Goal: Information Seeking & Learning: Learn about a topic

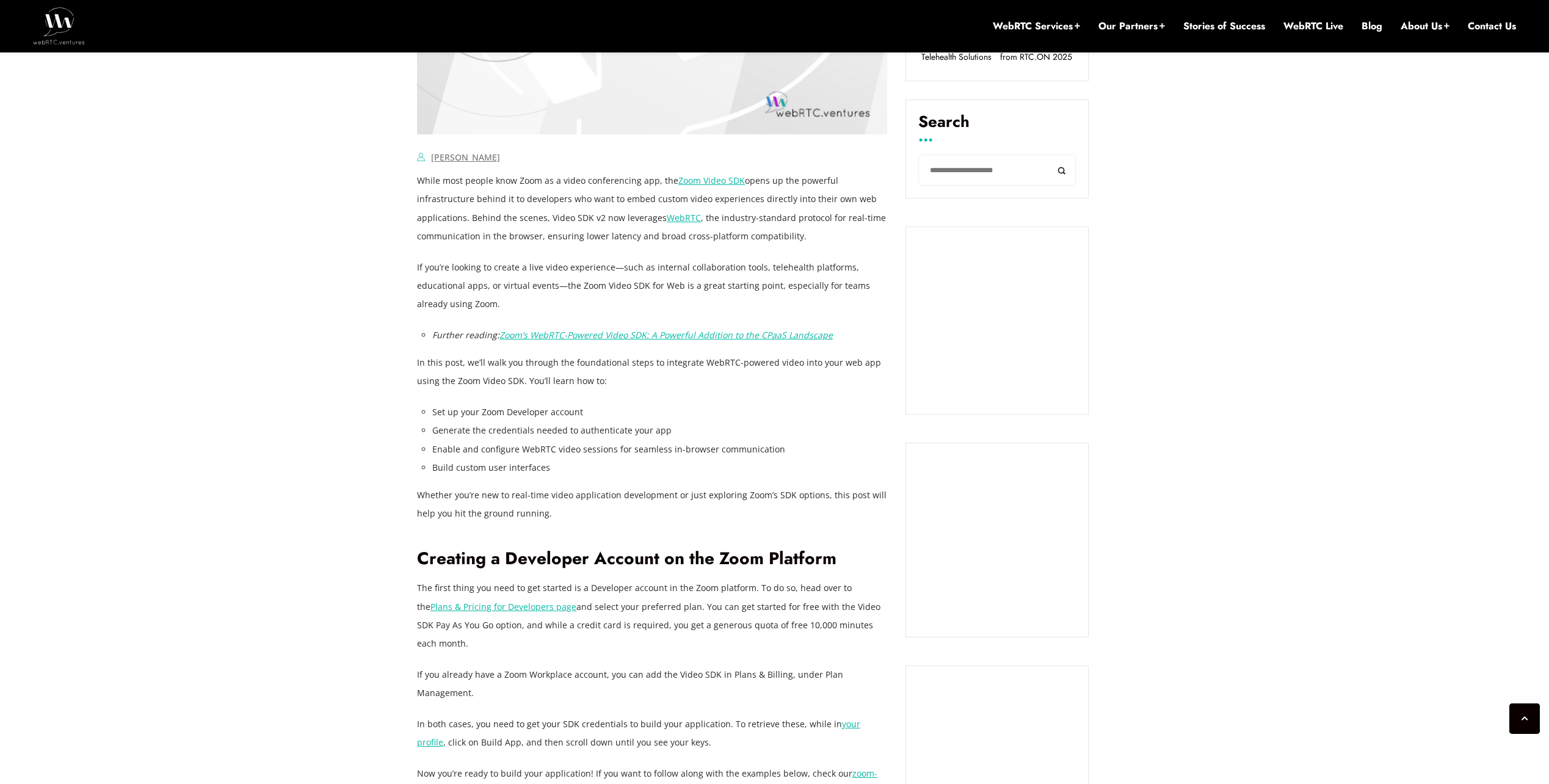
scroll to position [1444, 0]
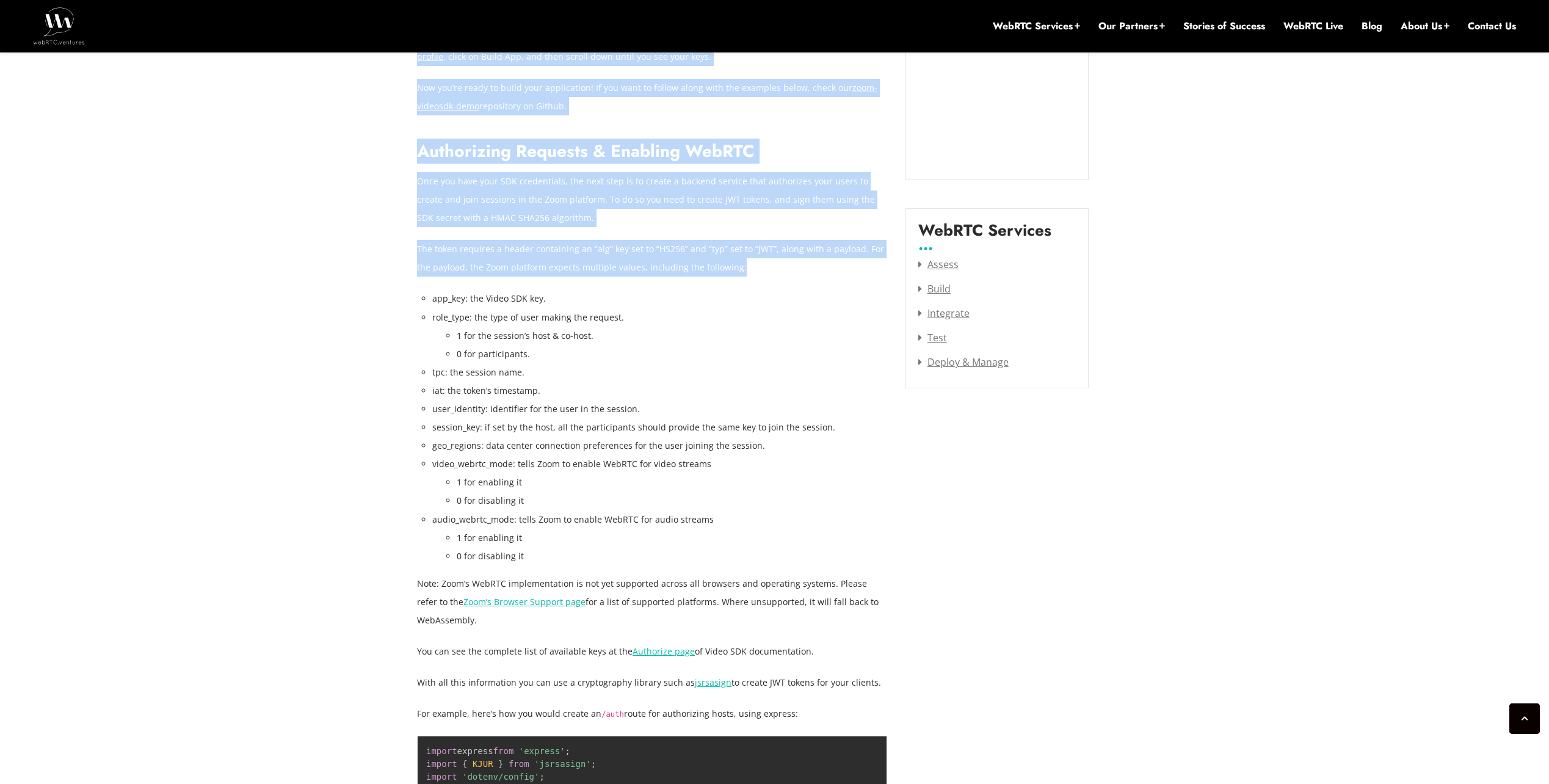
drag, startPoint x: 408, startPoint y: 218, endPoint x: 731, endPoint y: 229, distance: 323.2
click at [731, 240] on p "The token requires a header containing an “alg” key set to “HS256” and “typ” se…" at bounding box center [652, 258] width 470 height 37
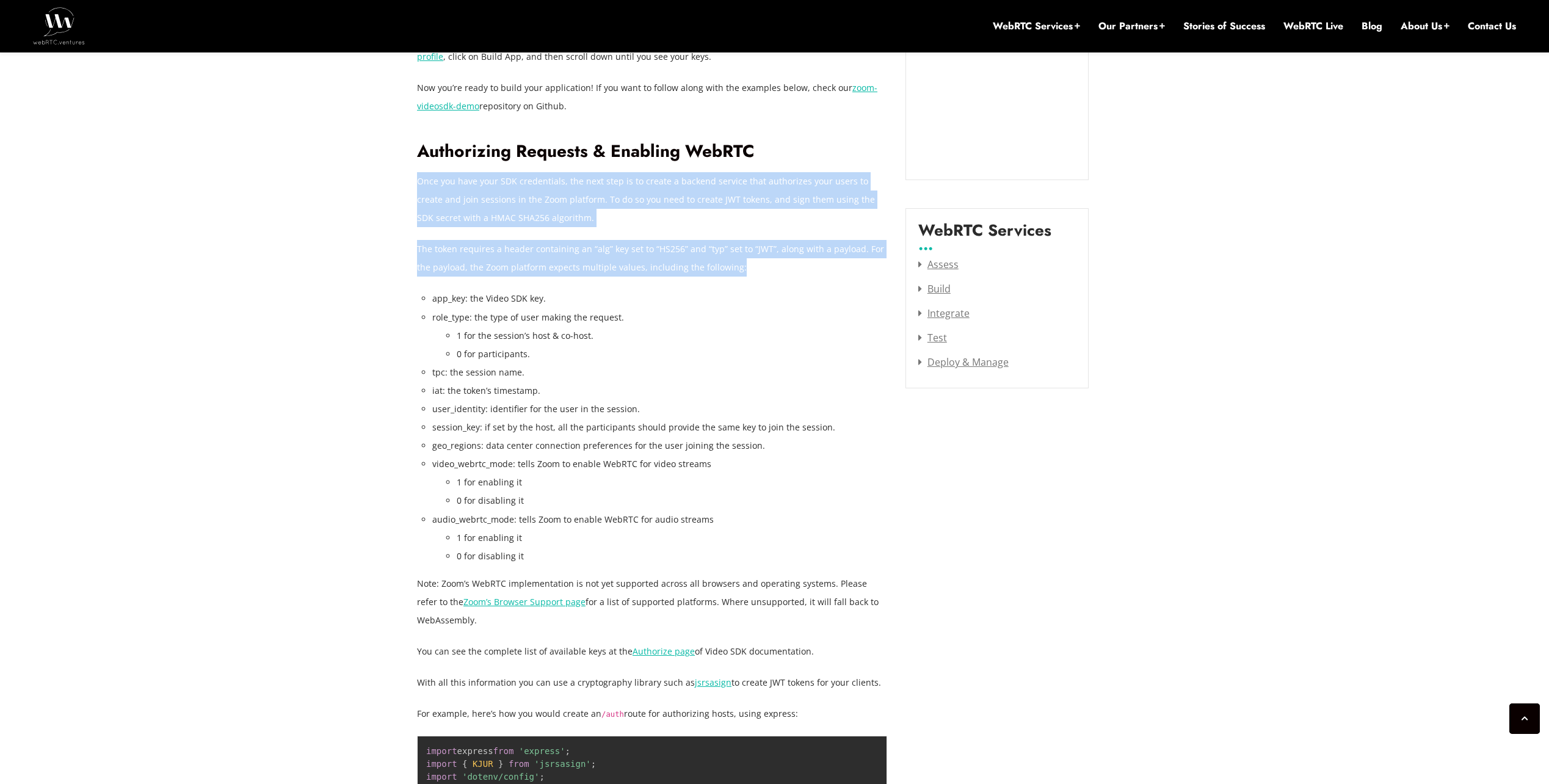
drag, startPoint x: 735, startPoint y: 229, endPoint x: 418, endPoint y: 149, distance: 326.9
click at [418, 172] on p "Once you have your SDK credentials, the next step is to create a backend servic…" at bounding box center [652, 199] width 470 height 55
drag, startPoint x: 418, startPoint y: 149, endPoint x: 781, endPoint y: 239, distance: 374.0
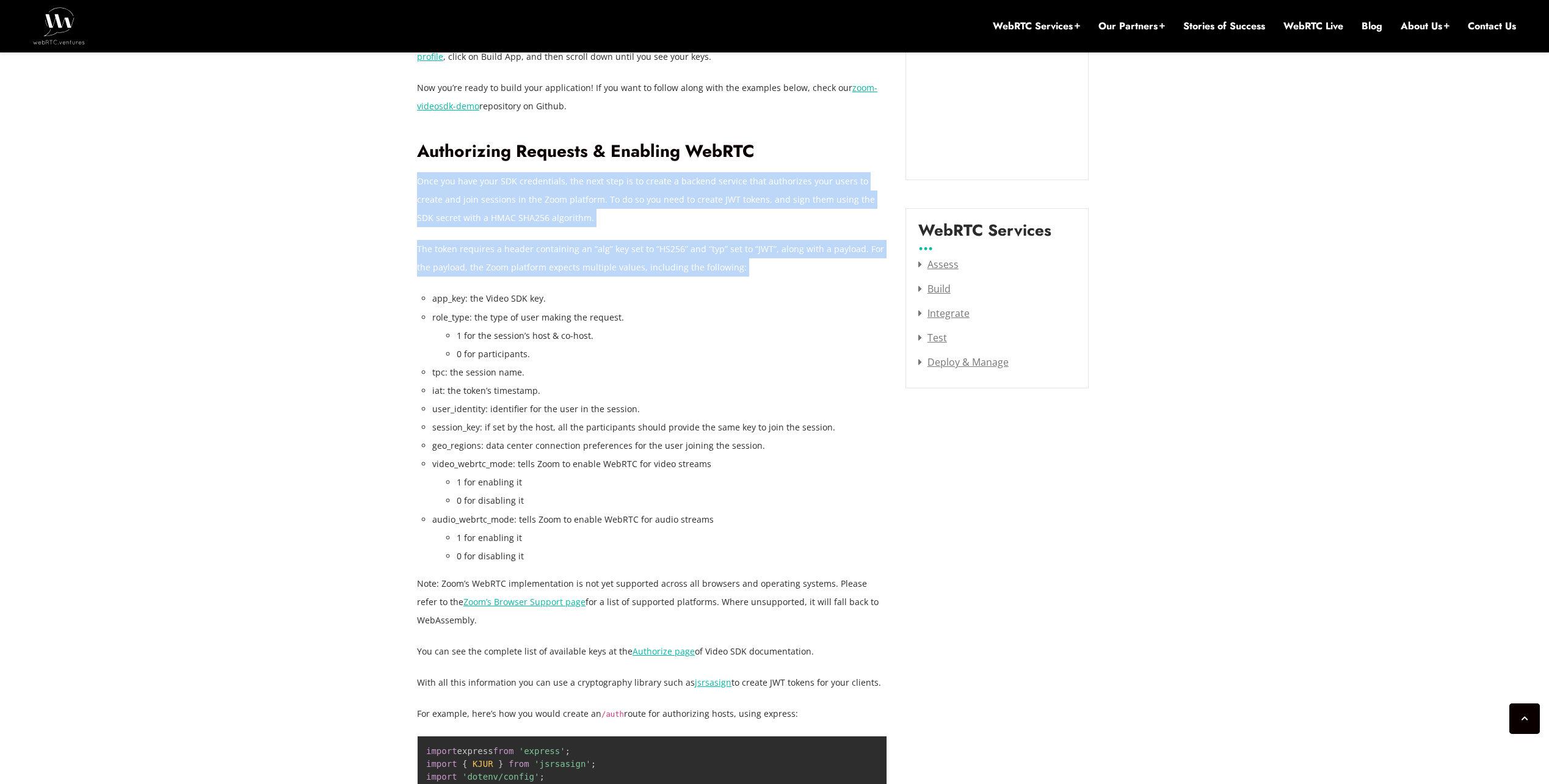
click at [781, 240] on p "The token requires a header containing an “alg” key set to “HS256” and “typ” se…" at bounding box center [652, 258] width 470 height 37
drag, startPoint x: 781, startPoint y: 239, endPoint x: 425, endPoint y: 152, distance: 366.5
click at [425, 172] on p "Once you have your SDK credentials, the next step is to create a backend servic…" at bounding box center [652, 199] width 470 height 55
drag, startPoint x: 425, startPoint y: 152, endPoint x: 792, endPoint y: 267, distance: 384.6
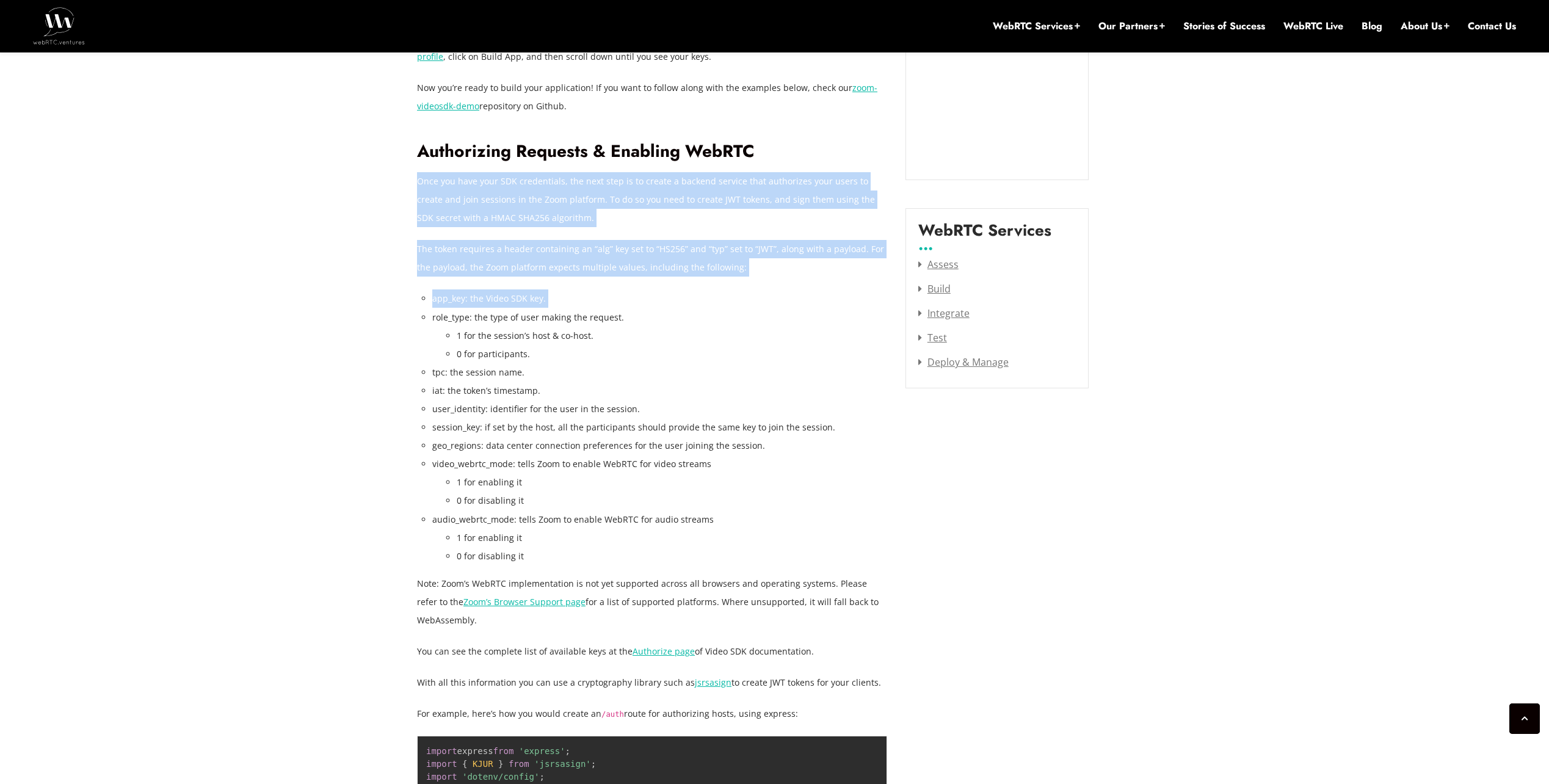
click at [792, 289] on li "app_key: the Video SDK key." at bounding box center [660, 298] width 455 height 18
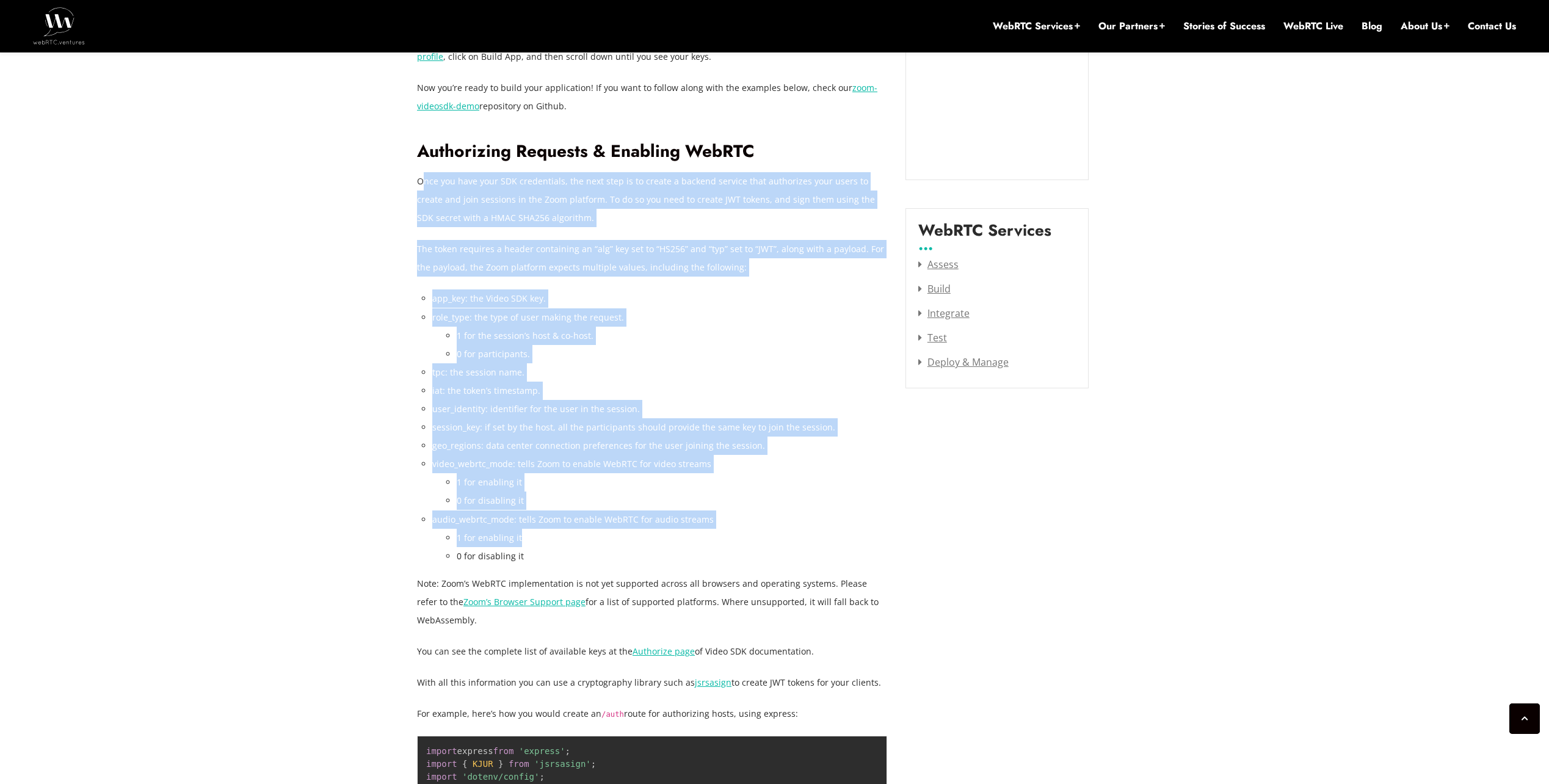
drag, startPoint x: 539, startPoint y: 506, endPoint x: 421, endPoint y: 153, distance: 372.2
click at [421, 172] on p "Once you have your SDK credentials, the next step is to create a backend servic…" at bounding box center [652, 199] width 470 height 55
drag, startPoint x: 421, startPoint y: 153, endPoint x: 557, endPoint y: 521, distance: 392.3
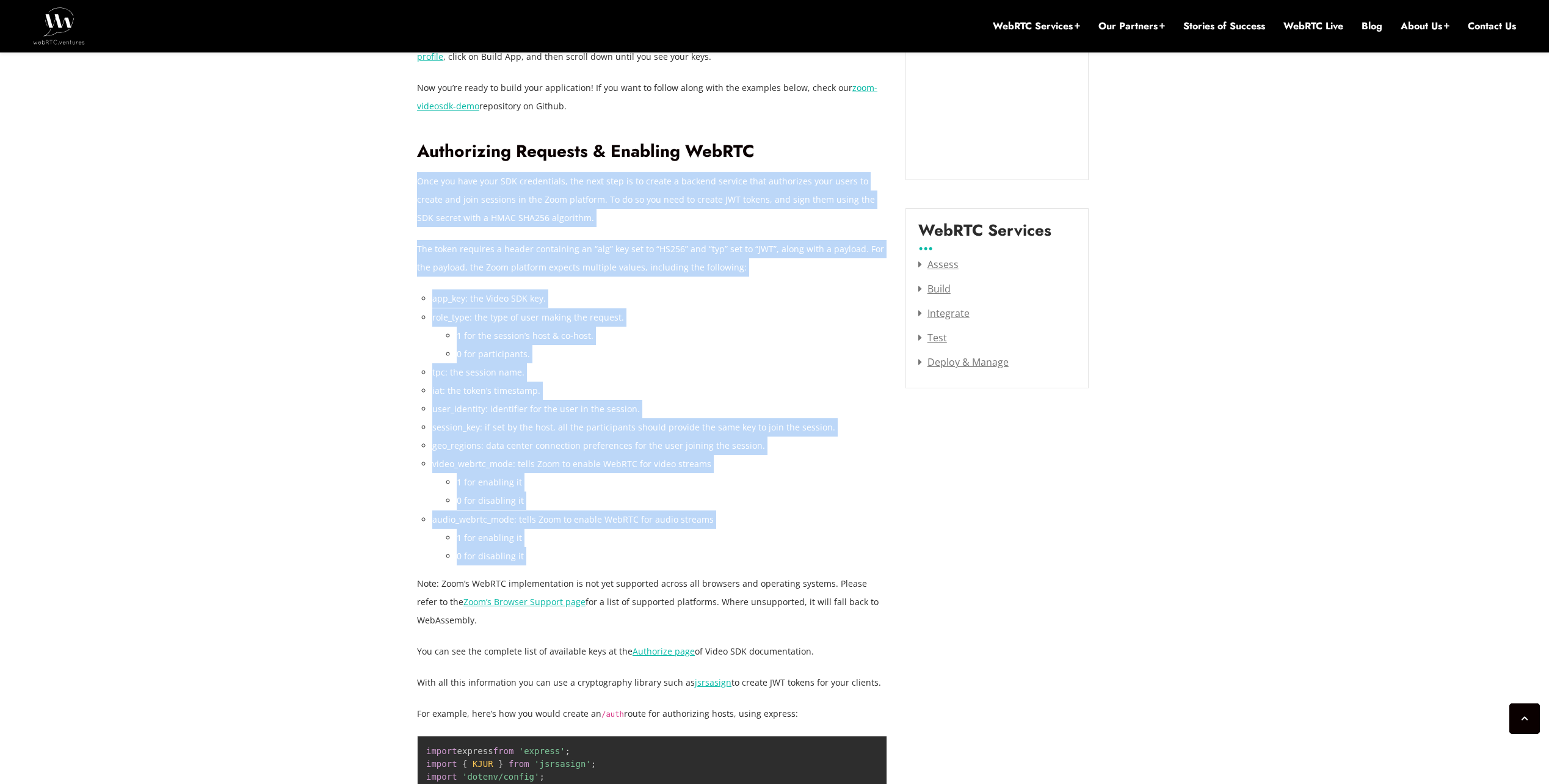
click at [557, 547] on li "0 for disabling it" at bounding box center [672, 555] width 430 height 18
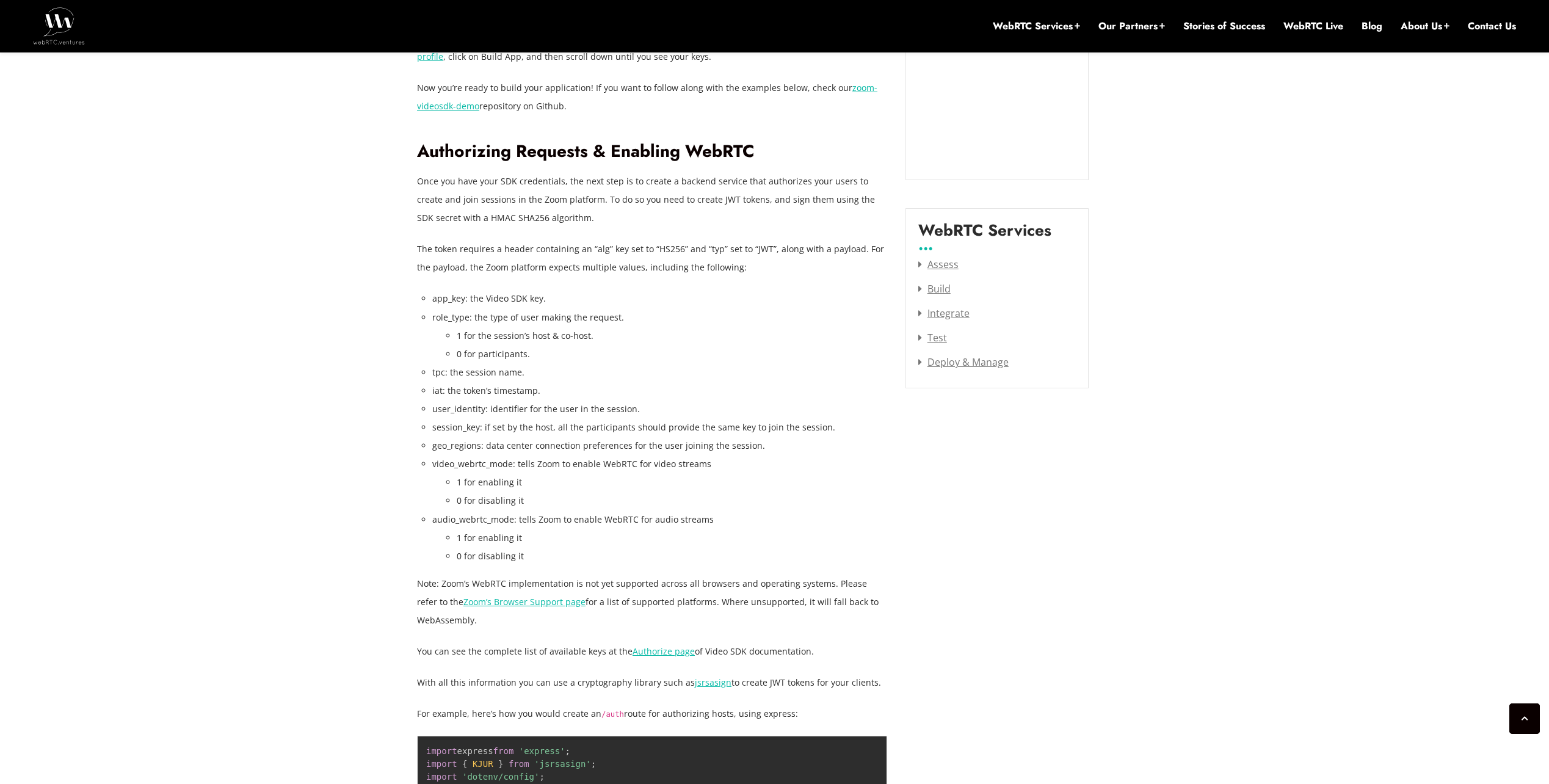
drag, startPoint x: 419, startPoint y: 155, endPoint x: 622, endPoint y: 588, distance: 478.2
drag, startPoint x: 622, startPoint y: 588, endPoint x: 608, endPoint y: 590, distance: 14.1
click at [622, 588] on p "Note: Zoom’s WebRTC implementation is not yet supported across all browsers and…" at bounding box center [652, 602] width 470 height 55
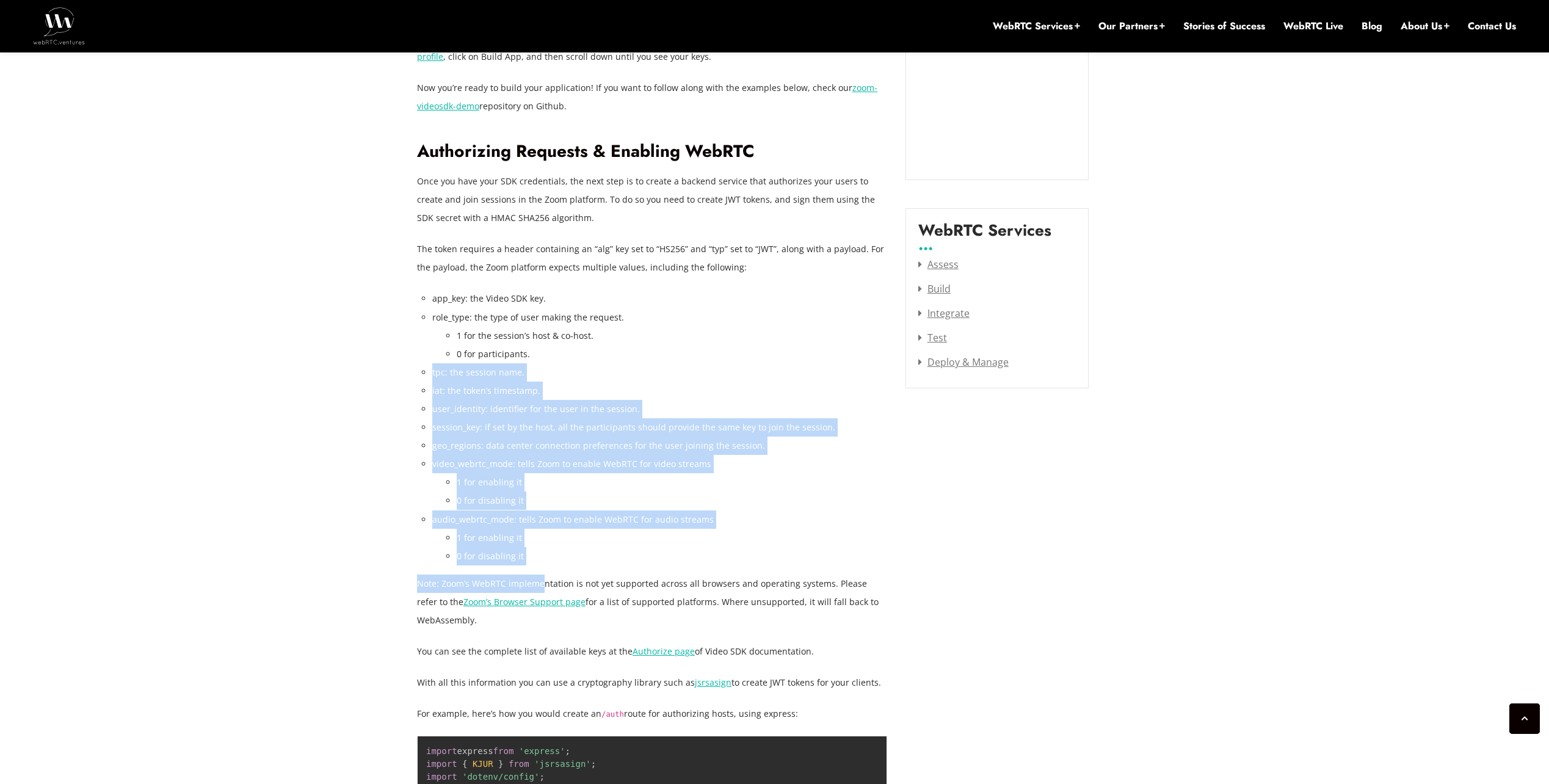
drag, startPoint x: 433, startPoint y: 343, endPoint x: 545, endPoint y: 545, distance: 231.0
click at [545, 574] on p "Note: Zoom’s WebRTC implementation is not yet supported across all browsers and…" at bounding box center [652, 602] width 470 height 55
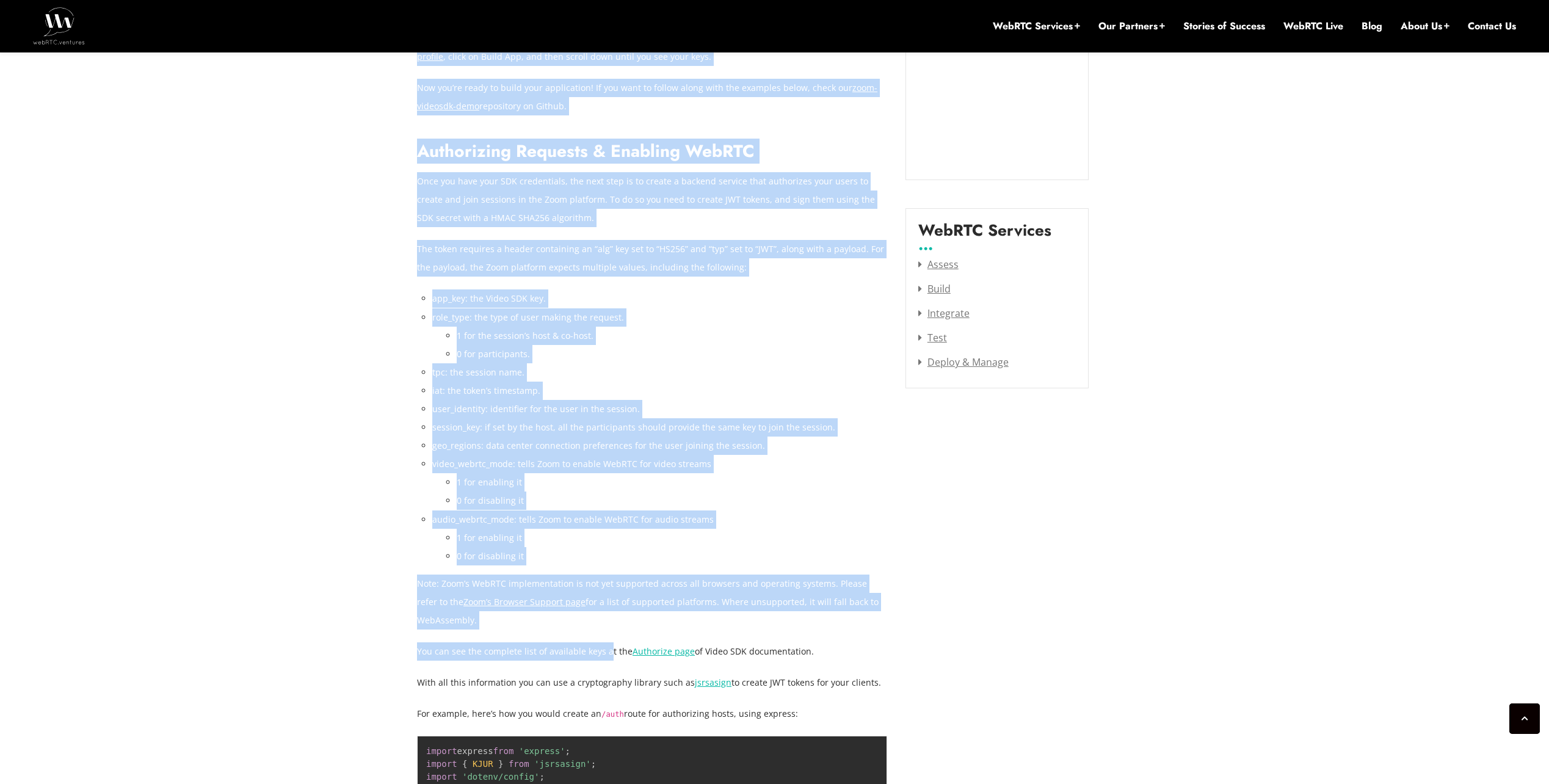
drag, startPoint x: 598, startPoint y: 602, endPoint x: 400, endPoint y: 521, distance: 213.9
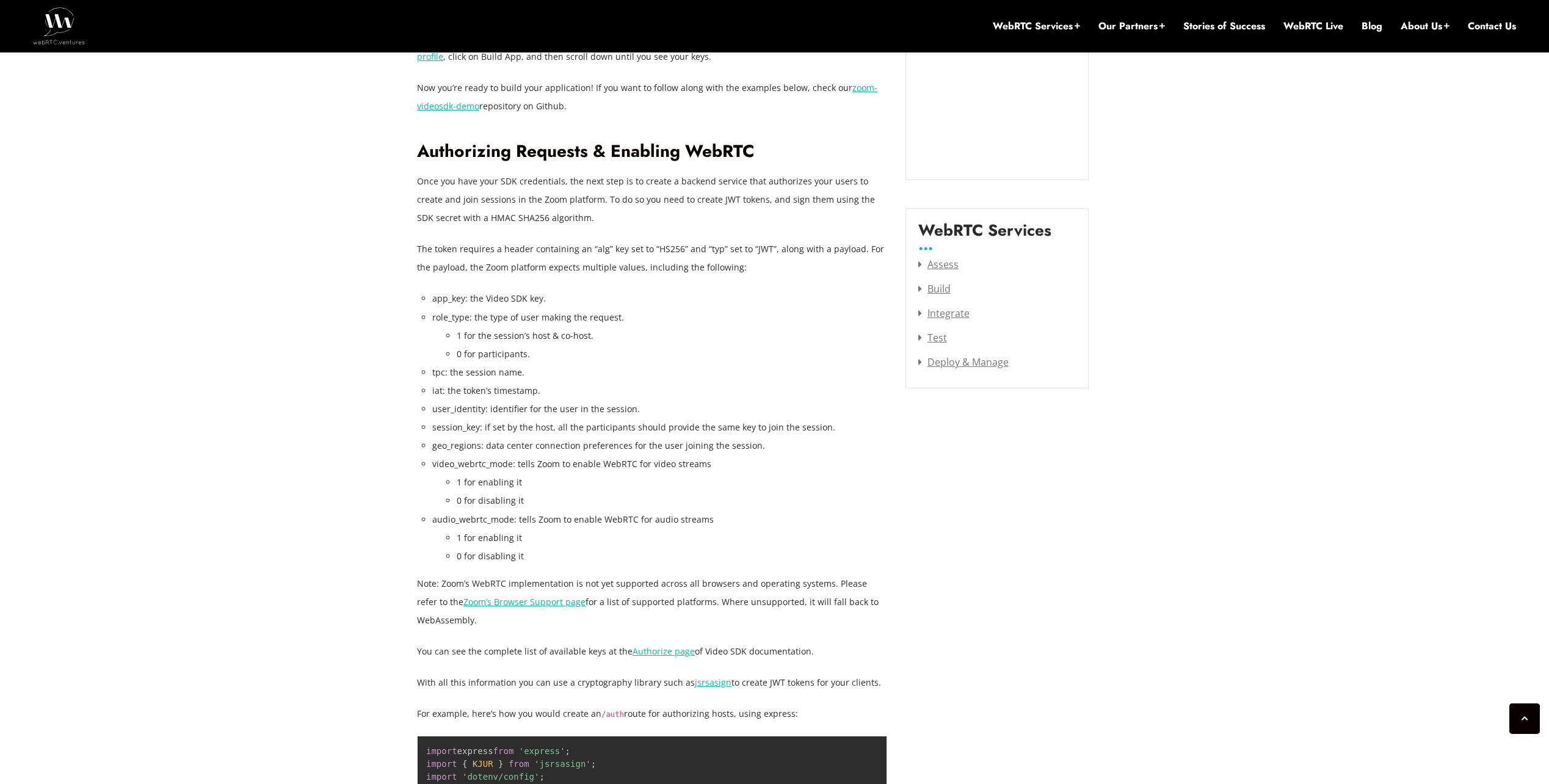
click at [515, 596] on link "Zoom’s Browser Support page" at bounding box center [524, 602] width 122 height 12
drag, startPoint x: 406, startPoint y: 453, endPoint x: 832, endPoint y: 672, distance: 479.0
click at [832, 704] on p "For example, here’s how you would create an /auth route for authorizing hosts, …" at bounding box center [652, 713] width 470 height 18
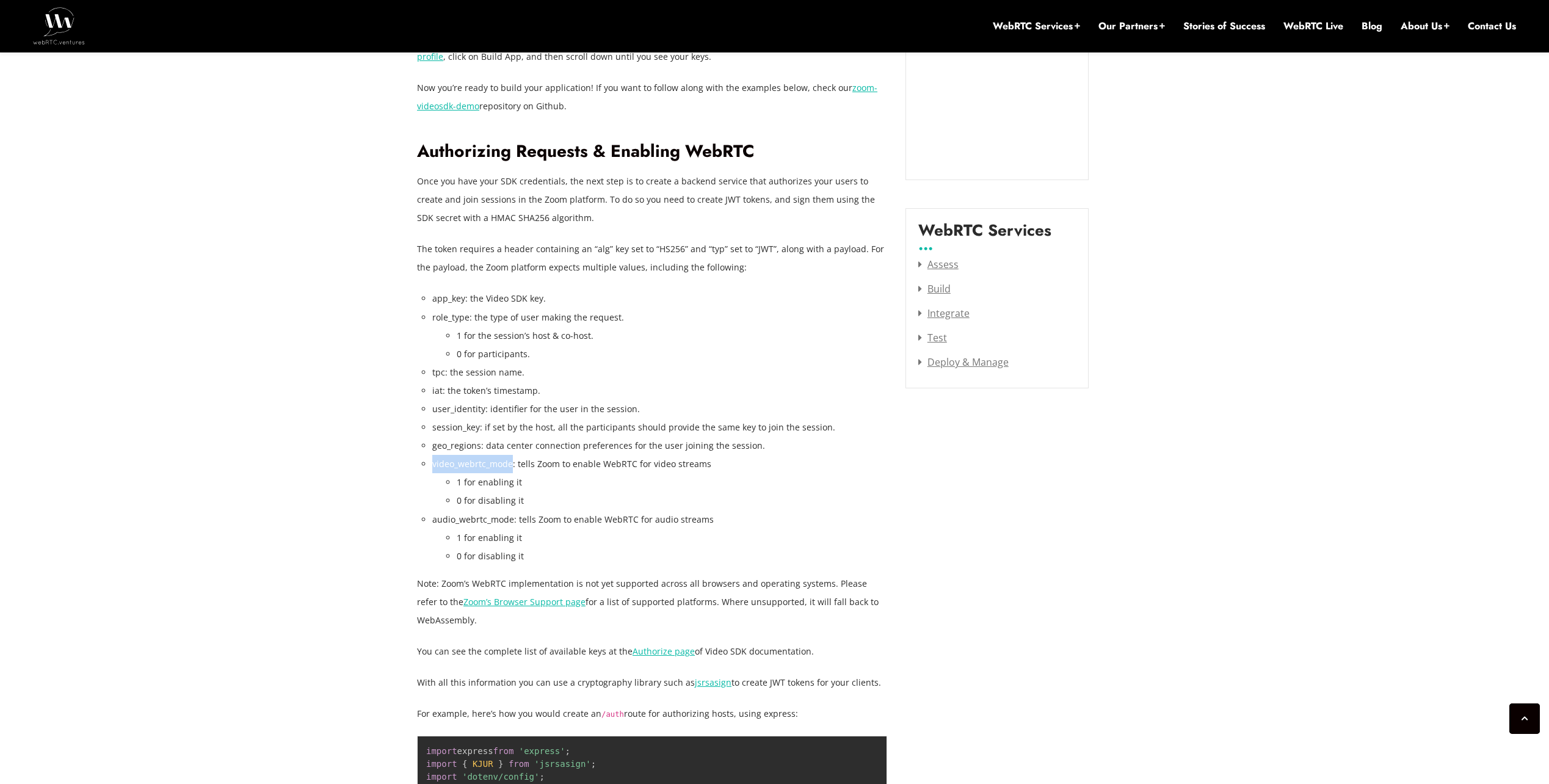
drag, startPoint x: 430, startPoint y: 426, endPoint x: 510, endPoint y: 428, distance: 80.0
copy li "video_webrtc_mode"
